Goal: Task Accomplishment & Management: Complete application form

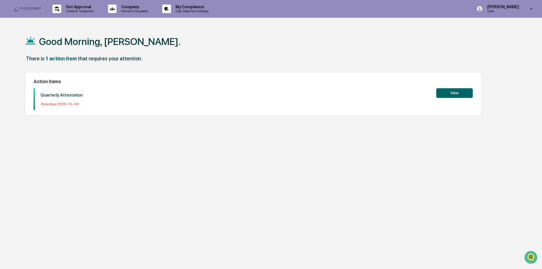
click at [444, 96] on button "View" at bounding box center [454, 93] width 36 height 10
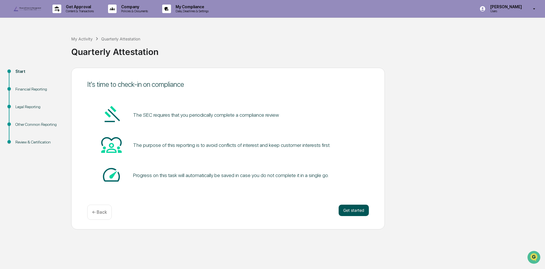
click at [355, 216] on button "Get started" at bounding box center [354, 210] width 30 height 11
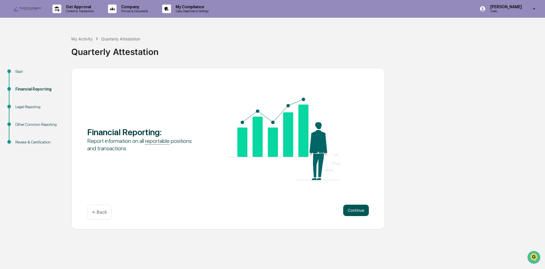
click at [352, 216] on button "Continue" at bounding box center [356, 210] width 26 height 11
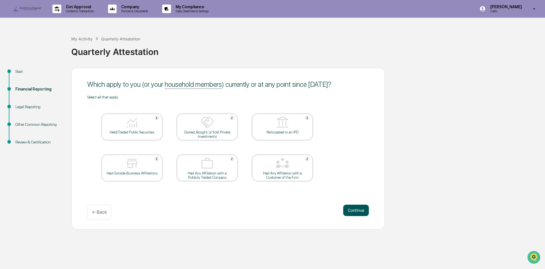
click at [349, 216] on button "Continue" at bounding box center [356, 210] width 26 height 11
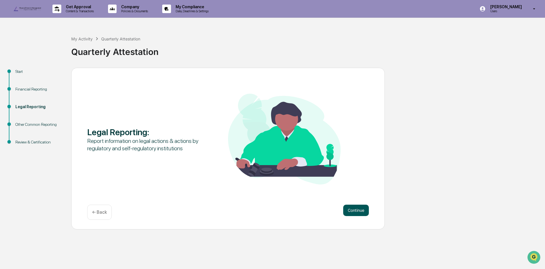
click at [347, 216] on button "Continue" at bounding box center [356, 210] width 26 height 11
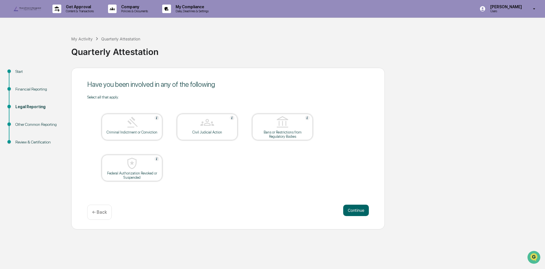
drag, startPoint x: 101, startPoint y: 223, endPoint x: 101, endPoint y: 220, distance: 3.2
click at [101, 215] on p "← Back" at bounding box center [99, 212] width 15 height 5
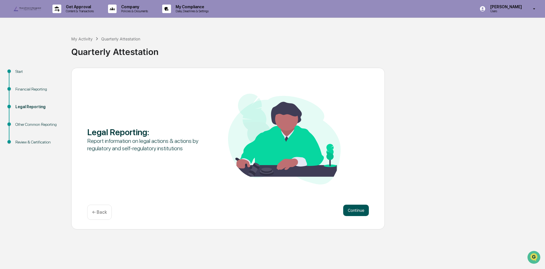
click at [353, 216] on button "Continue" at bounding box center [356, 210] width 26 height 11
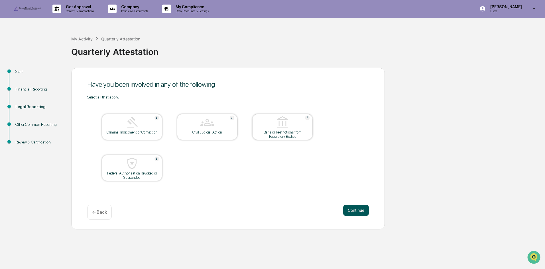
click at [348, 216] on button "Continue" at bounding box center [356, 210] width 26 height 11
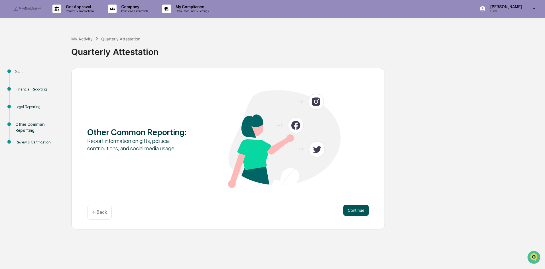
click at [349, 216] on button "Continue" at bounding box center [356, 210] width 26 height 11
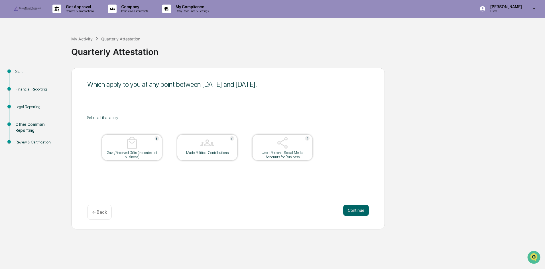
click at [349, 216] on button "Continue" at bounding box center [356, 210] width 26 height 11
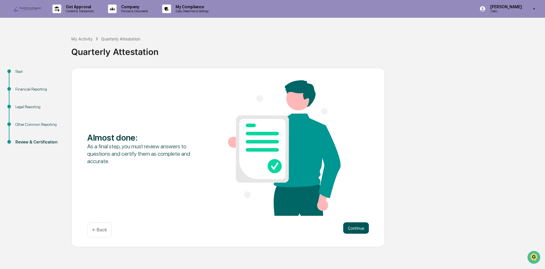
click at [364, 234] on button "Continue" at bounding box center [356, 228] width 26 height 11
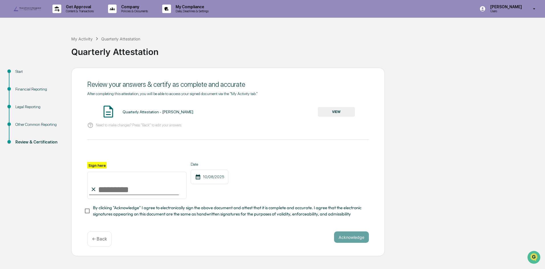
click at [164, 199] on input "Sign here" at bounding box center [136, 185] width 99 height 27
type input "**********"
click at [343, 243] on button "Acknowledge" at bounding box center [351, 237] width 35 height 11
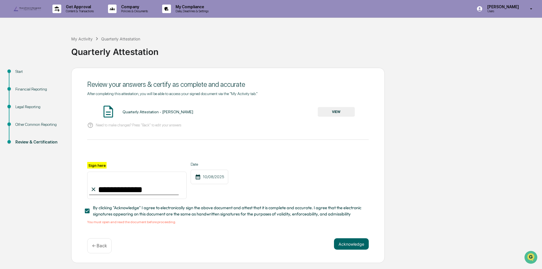
scroll to position [7, 0]
click at [345, 250] on button "Acknowledge" at bounding box center [351, 244] width 35 height 11
click at [335, 116] on button "VIEW" at bounding box center [336, 112] width 37 height 10
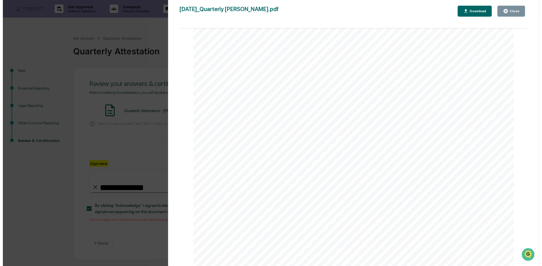
scroll to position [1661, 0]
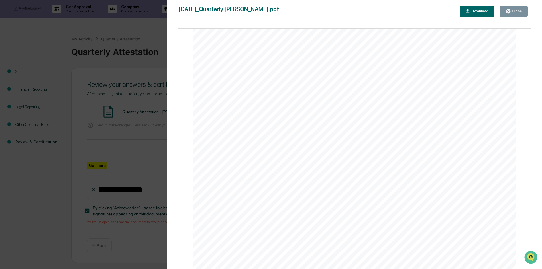
click at [512, 15] on button "Close" at bounding box center [514, 11] width 28 height 11
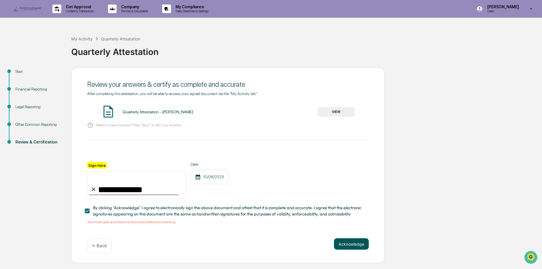
click at [343, 250] on button "Acknowledge" at bounding box center [351, 244] width 35 height 11
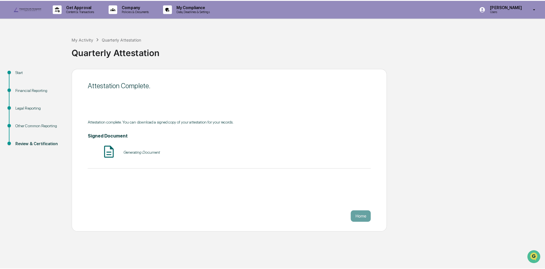
scroll to position [0, 0]
